Goal: Information Seeking & Learning: Check status

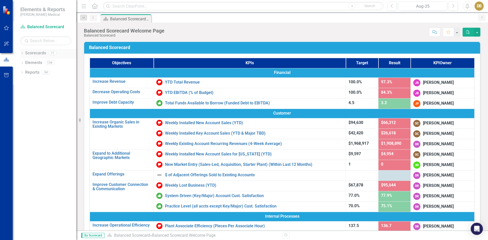
click at [21, 53] on icon "Dropdown" at bounding box center [22, 53] width 4 height 3
click at [25, 72] on icon "Dropdown" at bounding box center [25, 72] width 4 height 3
click at [30, 82] on icon "Dropdown" at bounding box center [30, 81] width 4 height 3
click at [41, 129] on link "[US_STATE] - HR" at bounding box center [57, 130] width 38 height 6
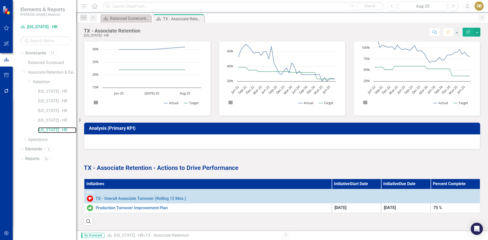
scroll to position [164, 0]
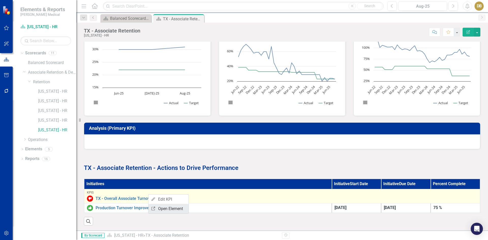
click at [163, 208] on link "Link Open Element" at bounding box center [169, 208] width 40 height 9
click at [132, 197] on link "TX - Overall Associate Turnover (Rolling 12 Mos.)" at bounding box center [287, 199] width 382 height 5
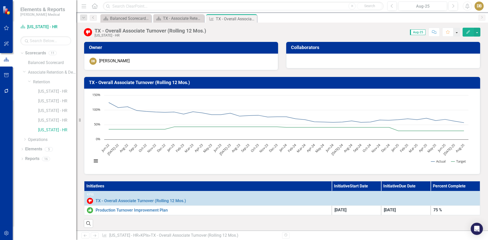
click at [457, 31] on button "button" at bounding box center [457, 32] width 7 height 9
click at [455, 33] on button "button" at bounding box center [457, 32] width 7 height 9
click at [390, 7] on button "Previous" at bounding box center [392, 6] width 9 height 9
click at [456, 6] on button "Next" at bounding box center [453, 6] width 9 height 9
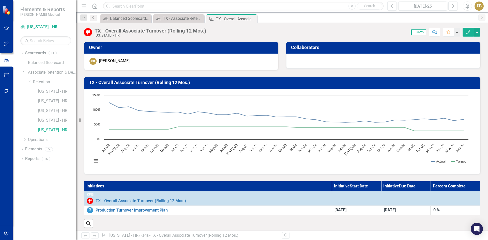
click at [455, 6] on button "Next" at bounding box center [453, 6] width 9 height 9
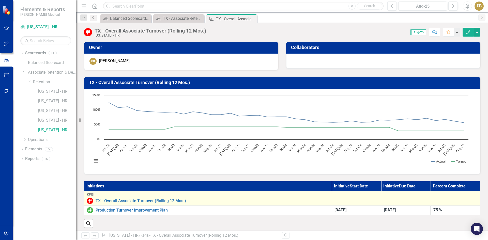
click at [89, 199] on img at bounding box center [90, 201] width 6 height 6
click at [90, 195] on div "KPIs" at bounding box center [282, 195] width 391 height 4
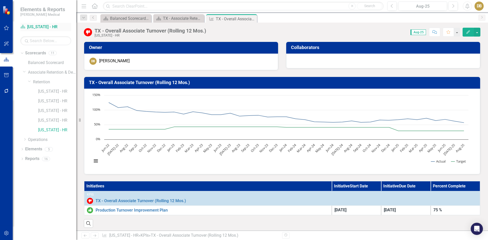
click at [37, 27] on link "Scorecard Texas - HR" at bounding box center [45, 27] width 51 height 6
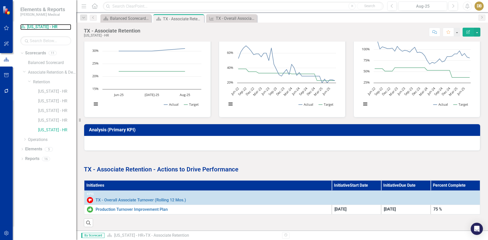
scroll to position [164, 0]
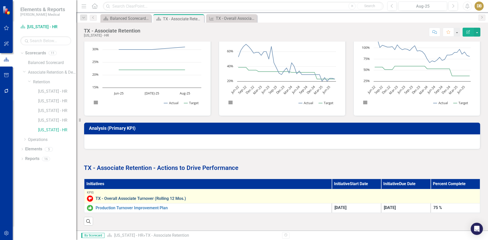
click at [115, 197] on link "TX - Overall Associate Turnover (Rolling 12 Mos.)" at bounding box center [287, 199] width 382 height 5
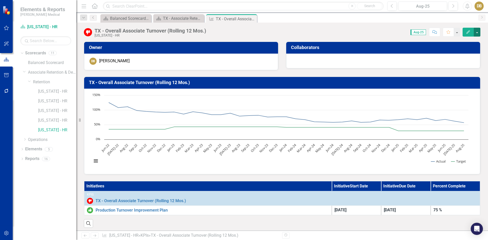
click at [478, 32] on button "button" at bounding box center [477, 32] width 7 height 9
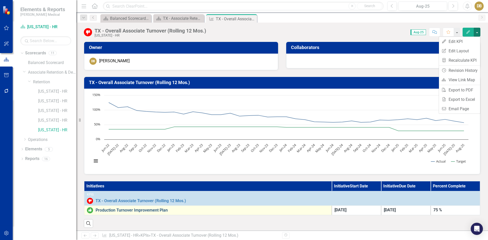
click at [128, 210] on link "Production Turnover Improvement Plan" at bounding box center [213, 210] width 234 height 5
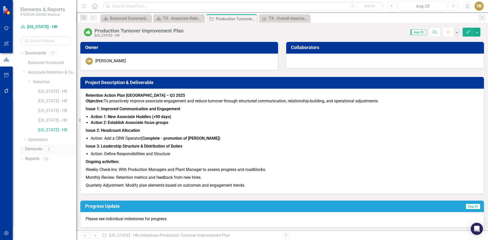
click at [23, 149] on icon "Dropdown" at bounding box center [22, 150] width 4 height 3
click at [39, 177] on link "Initiative Initiatives" at bounding box center [40, 178] width 25 height 6
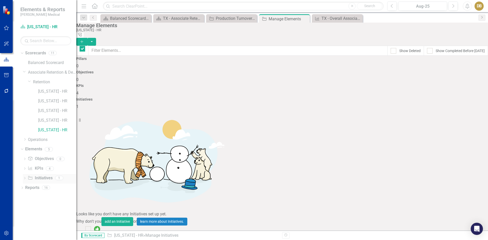
checkbox input "false"
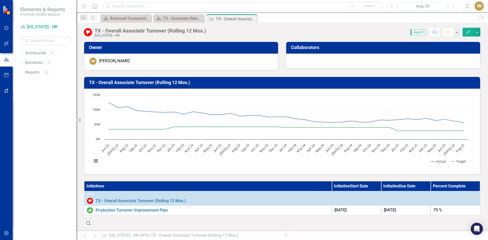
click at [98, 186] on th "Initiatives" at bounding box center [208, 186] width 248 height 10
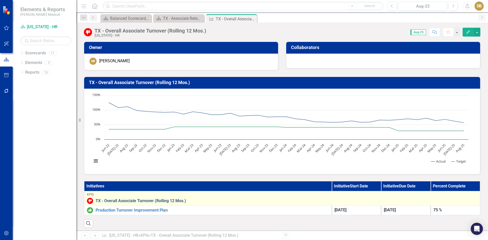
click at [108, 201] on link "TX - Overall Associate Turnover (Rolling 12 Mos.)" at bounding box center [287, 201] width 382 height 5
click at [102, 206] on link "Link Open Element" at bounding box center [111, 208] width 40 height 9
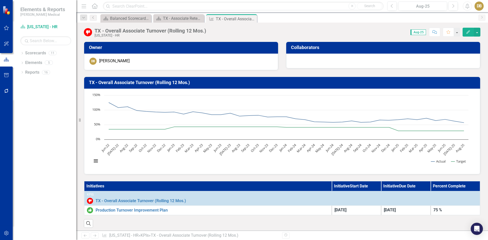
click at [96, 186] on th "Initiatives" at bounding box center [208, 186] width 248 height 10
drag, startPoint x: 96, startPoint y: 186, endPoint x: 89, endPoint y: 186, distance: 6.9
click at [89, 186] on th "Initiatives" at bounding box center [208, 186] width 248 height 10
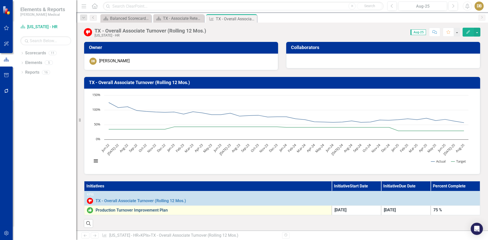
click at [131, 211] on link "Production Turnover Improvement Plan" at bounding box center [213, 210] width 234 height 5
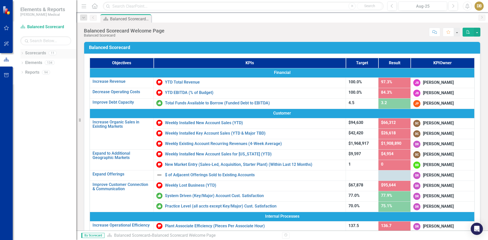
click at [22, 52] on icon "Dropdown" at bounding box center [22, 53] width 4 height 3
click at [25, 72] on icon "Dropdown" at bounding box center [25, 72] width 4 height 3
click at [30, 81] on icon "Dropdown" at bounding box center [30, 81] width 4 height 3
click at [47, 129] on link "[US_STATE] - HR" at bounding box center [57, 130] width 38 height 6
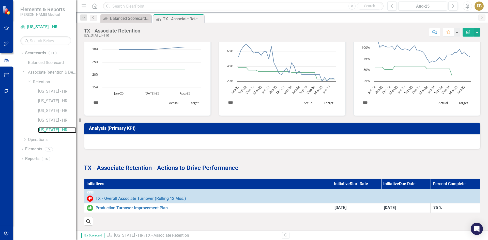
scroll to position [164, 0]
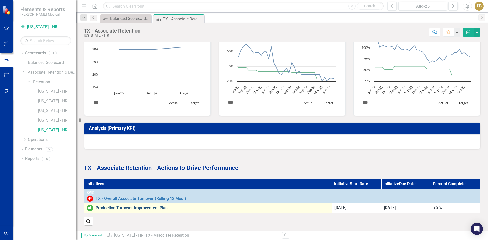
click at [125, 206] on link "Production Turnover Improvement Plan" at bounding box center [213, 208] width 234 height 5
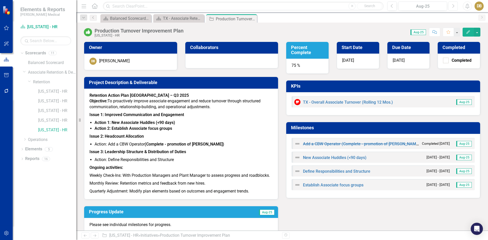
click at [454, 7] on icon "Next" at bounding box center [453, 6] width 3 height 5
click at [48, 109] on link "[US_STATE] - HR" at bounding box center [57, 111] width 38 height 6
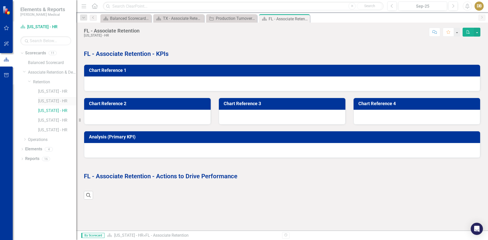
click at [49, 101] on link "[US_STATE] - HR" at bounding box center [57, 101] width 38 height 6
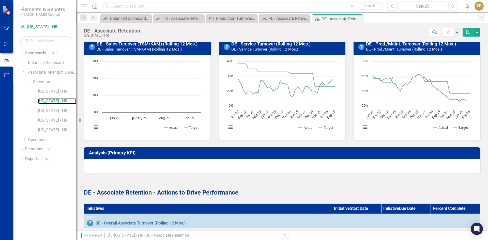
scroll to position [150, 0]
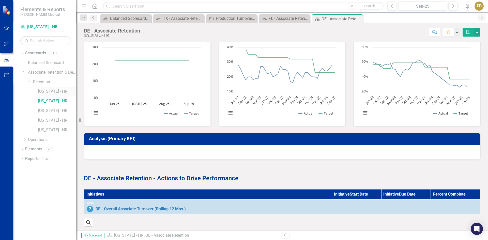
click at [43, 92] on link "[US_STATE] - HR" at bounding box center [57, 92] width 38 height 6
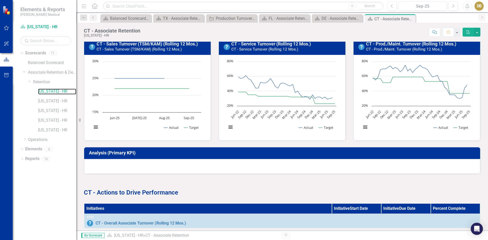
scroll to position [155, 0]
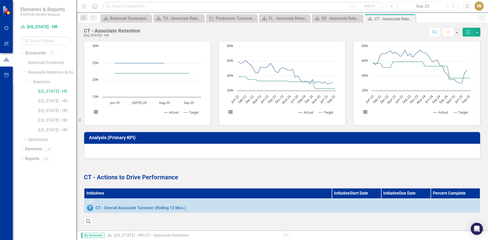
click at [261, 12] on div "Menu Home Search Close Search Previous Sep-25 Next Alerts DB User Edit Profile …" at bounding box center [282, 6] width 412 height 12
